Goal: Information Seeking & Learning: Check status

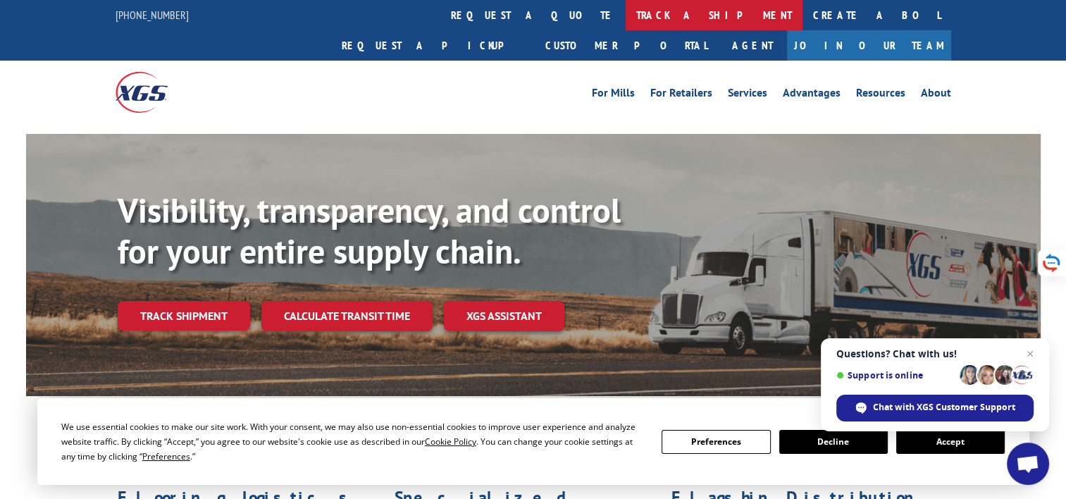
click at [626, 9] on link "track a shipment" at bounding box center [714, 15] width 177 height 30
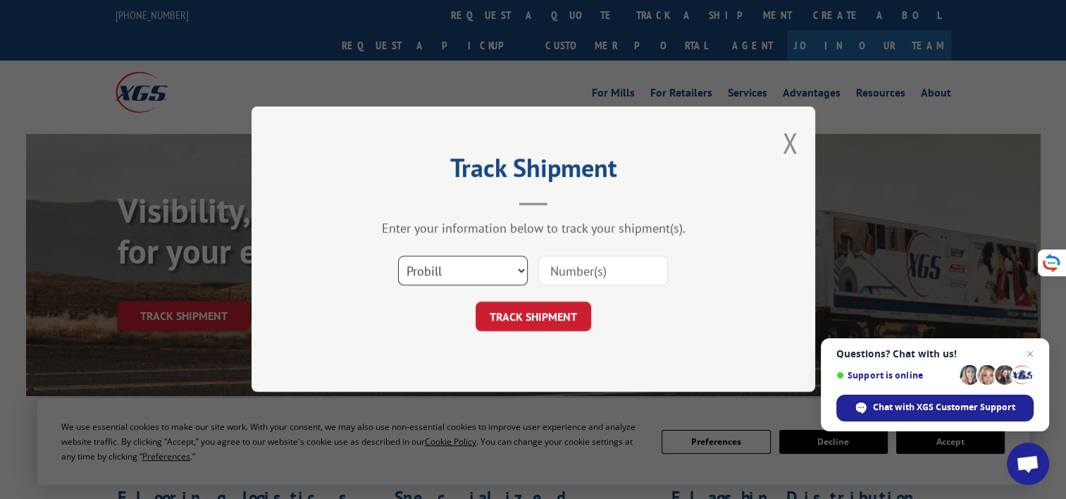
click at [478, 271] on select "Select category... Probill BOL PO" at bounding box center [463, 272] width 130 height 30
select select "bol"
click at [398, 257] on select "Select category... Probill BOL PO" at bounding box center [463, 272] width 130 height 30
click at [595, 244] on div "Enter your information below to track your shipment(s). Select category... Prob…" at bounding box center [533, 276] width 423 height 111
click at [595, 266] on input at bounding box center [603, 272] width 130 height 30
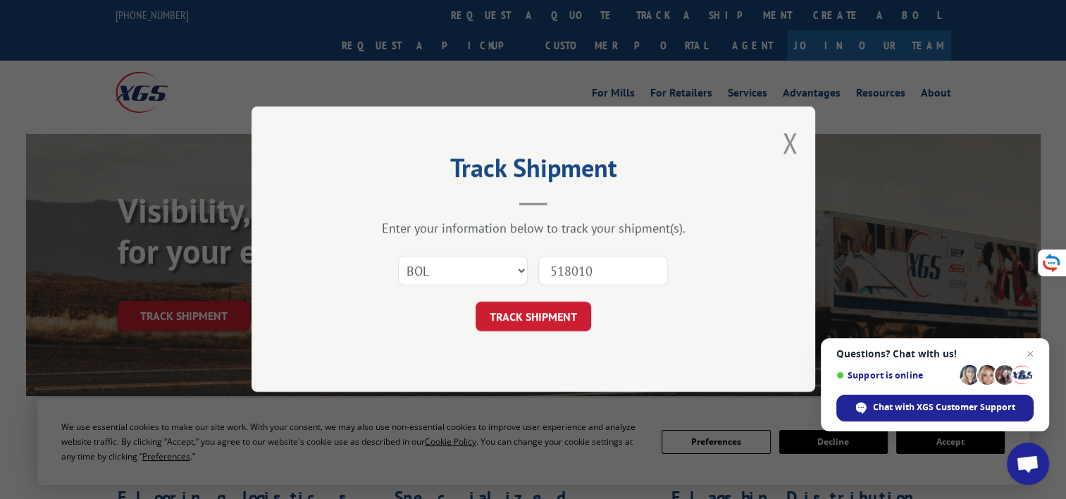
type input "5180103"
click button "TRACK SHIPMENT" at bounding box center [534, 317] width 116 height 30
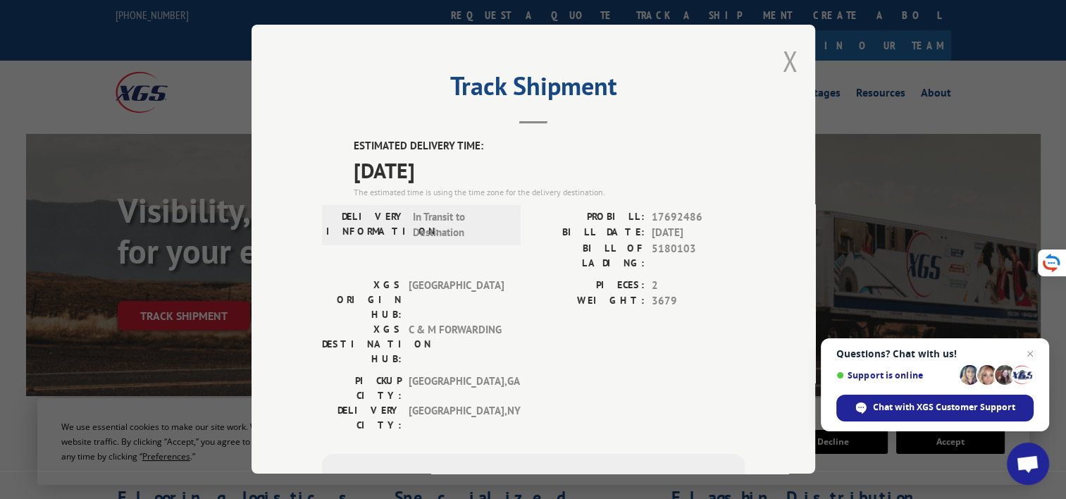
click at [784, 62] on button "Close modal" at bounding box center [790, 60] width 16 height 37
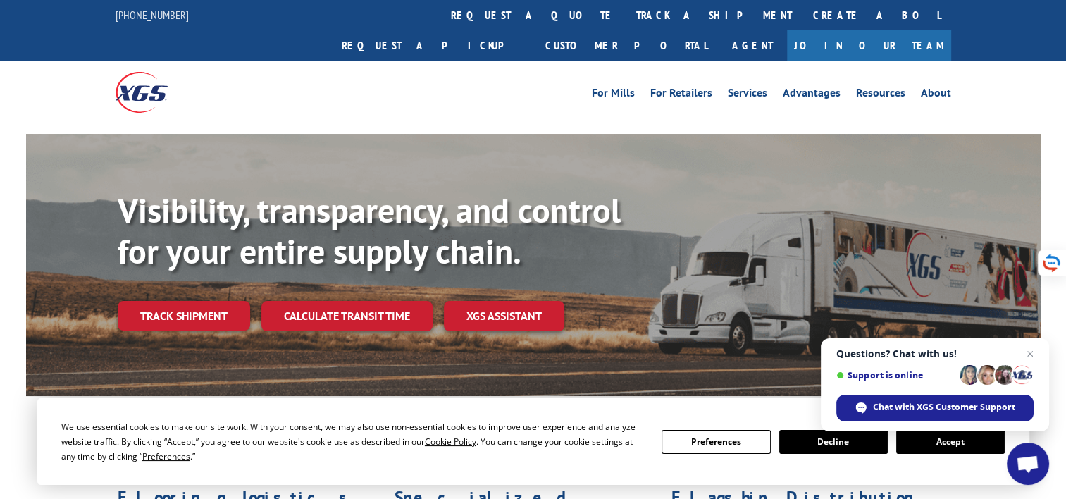
click at [526, 82] on div "For [PERSON_NAME] For Retailers Services Advantages Resources About For [PERSON…" at bounding box center [637, 92] width 627 height 21
